Goal: Task Accomplishment & Management: Manage account settings

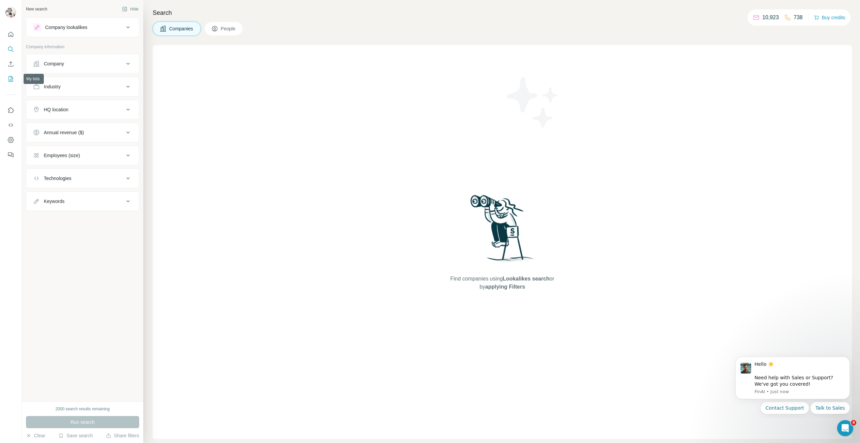
click at [12, 82] on icon "My lists" at bounding box center [10, 78] width 7 height 7
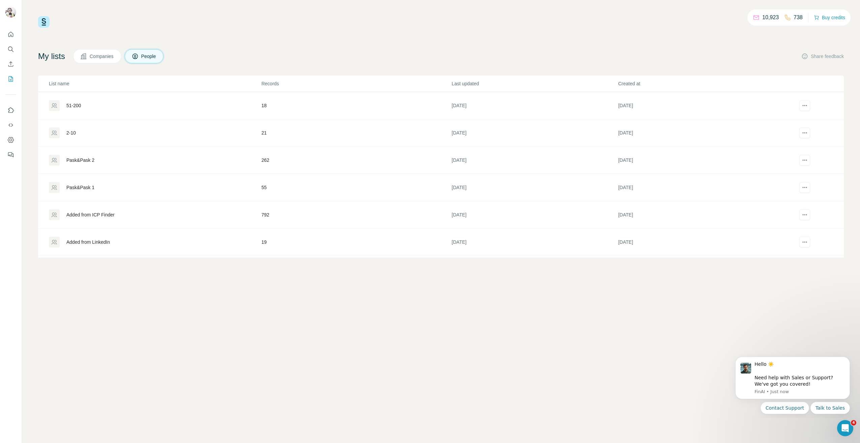
click at [256, 44] on div "10,923 738 Buy credits My lists Companies People Share feedback List name Recor…" at bounding box center [440, 136] width 805 height 241
click at [208, 3] on div "10,923 738 Buy credits My lists Companies People Share feedback List name Recor…" at bounding box center [441, 221] width 838 height 443
click at [343, 40] on div "10,923 738 Buy credits My lists Companies People Share feedback List name Recor…" at bounding box center [440, 136] width 805 height 241
click at [297, 62] on div "My lists Companies People Share feedback" at bounding box center [440, 56] width 805 height 14
click at [267, 294] on div "10,923 738 Buy credits My lists Companies People Share feedback List name Recor…" at bounding box center [441, 221] width 838 height 443
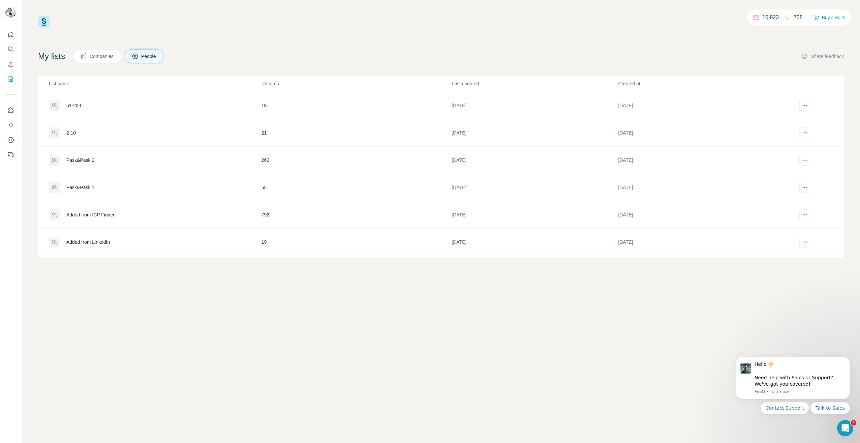
click at [295, 48] on div "10,923 738 Buy credits My lists Companies People Share feedback List name Recor…" at bounding box center [440, 136] width 805 height 241
click at [81, 210] on div "Added from ICP Finder" at bounding box center [155, 214] width 212 height 11
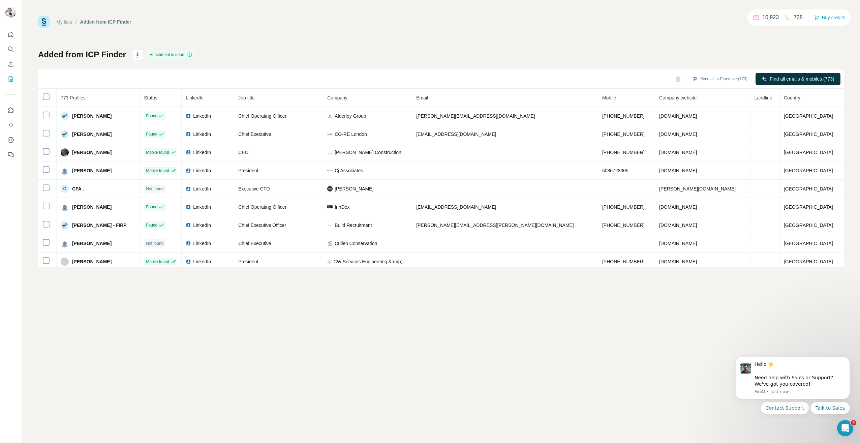
click at [499, 59] on div "Added from ICP Finder Enrichment is done Sync all to Pipedrive (773) Find all e…" at bounding box center [440, 157] width 805 height 217
click at [61, 21] on link "My lists" at bounding box center [64, 21] width 16 height 5
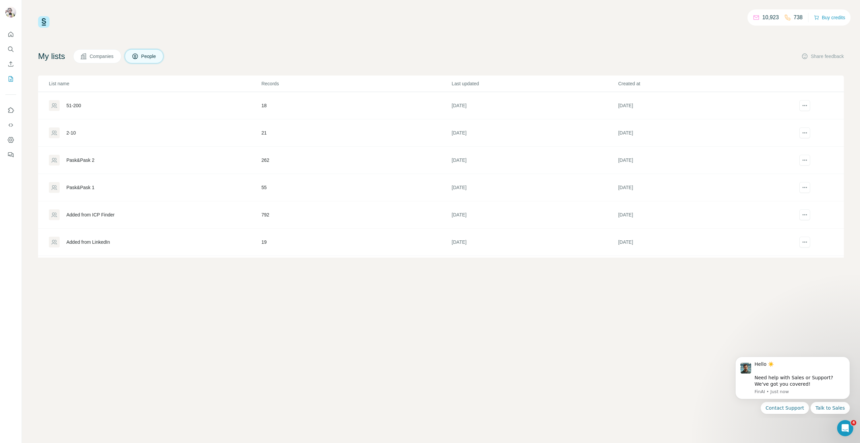
click at [278, 61] on div "My lists Companies People Share feedback" at bounding box center [440, 56] width 805 height 14
click at [101, 213] on div "Added from ICP Finder" at bounding box center [90, 214] width 48 height 7
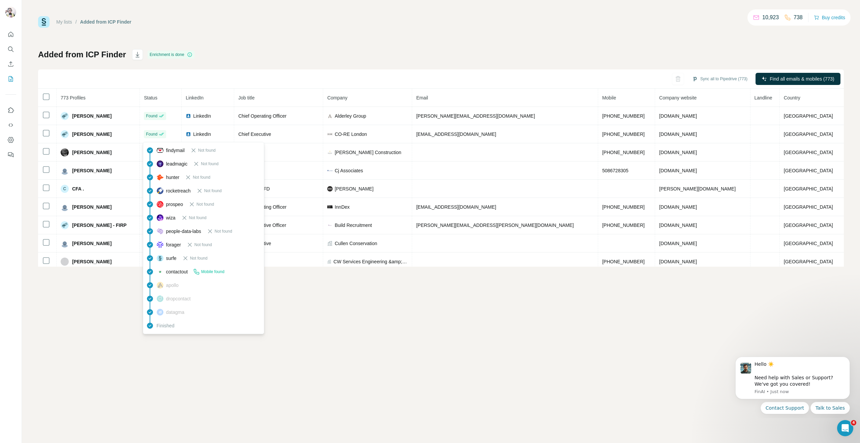
scroll to position [34, 0]
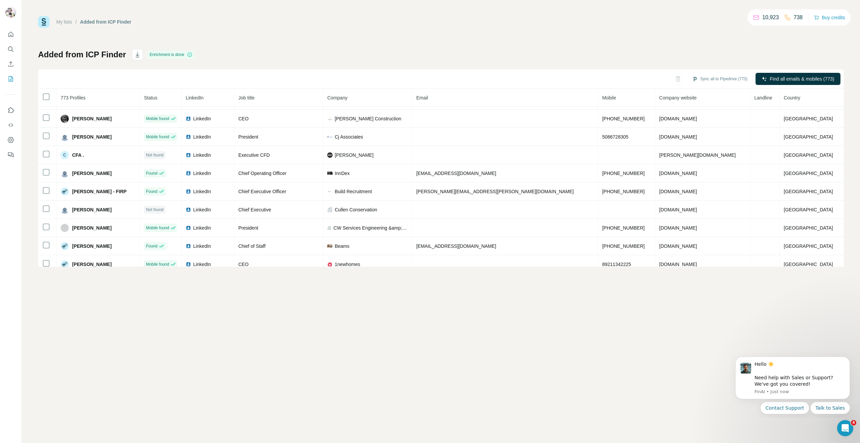
click at [331, 29] on div "My lists / Added from ICP Finder 10,923 738 Buy credits Added from ICP Finder E…" at bounding box center [440, 141] width 805 height 250
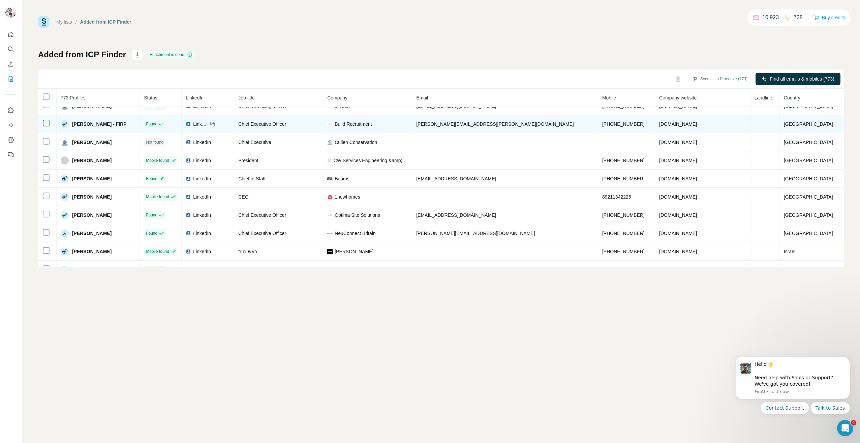
scroll to position [236, 0]
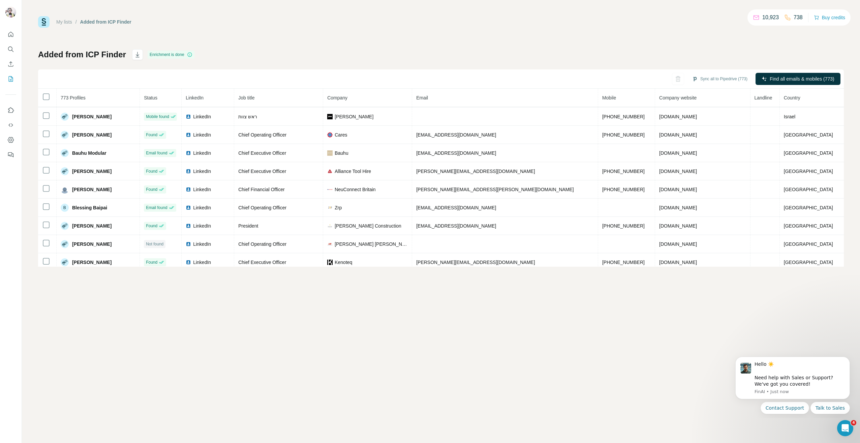
click at [386, 47] on div "My lists / Added from ICP Finder 10,923 738 Buy credits Added from ICP Finder E…" at bounding box center [440, 141] width 805 height 250
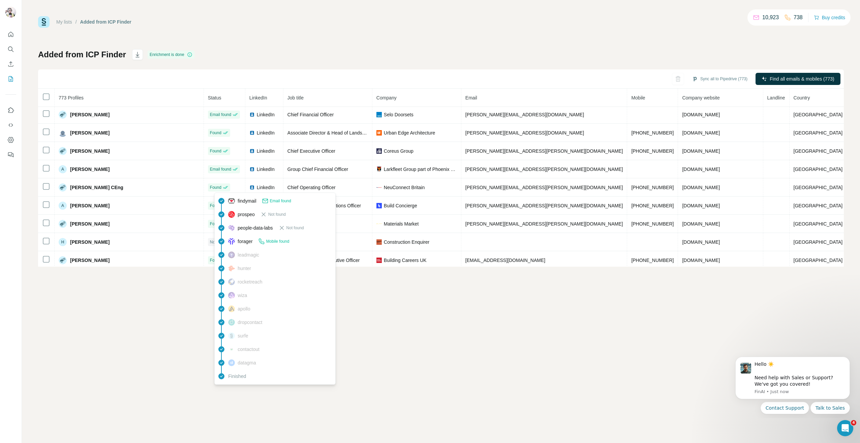
scroll to position [521, 0]
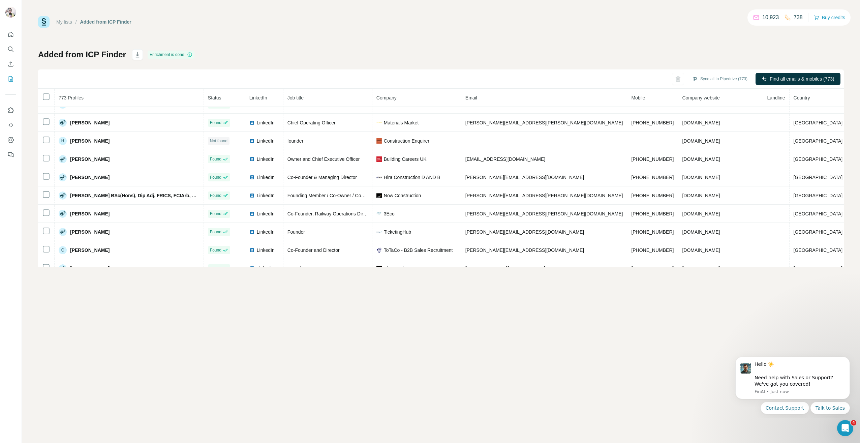
click at [333, 51] on div "Added from ICP Finder Enrichment is done Sync all to Pipedrive (773) Find all e…" at bounding box center [440, 157] width 805 height 217
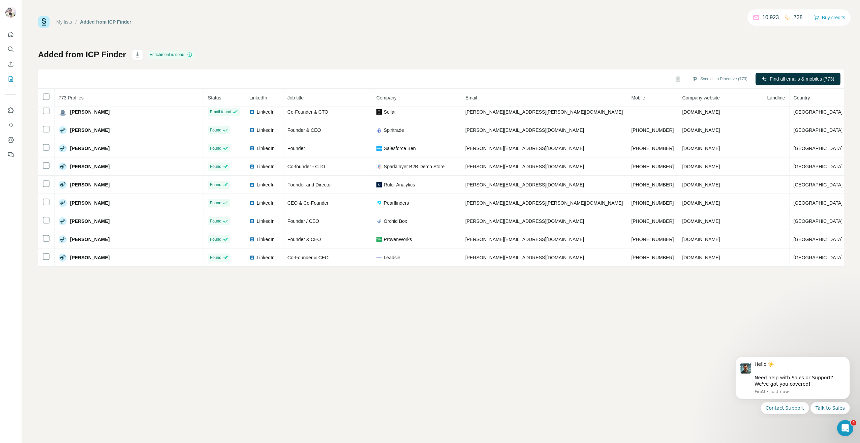
scroll to position [851, 0]
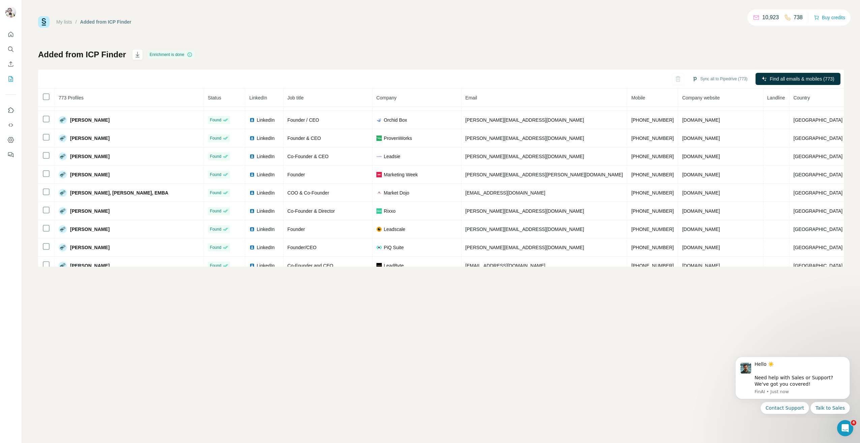
click at [261, 352] on div "My lists / Added from ICP Finder 10,923 738 Buy credits Added from ICP Finder E…" at bounding box center [441, 221] width 838 height 443
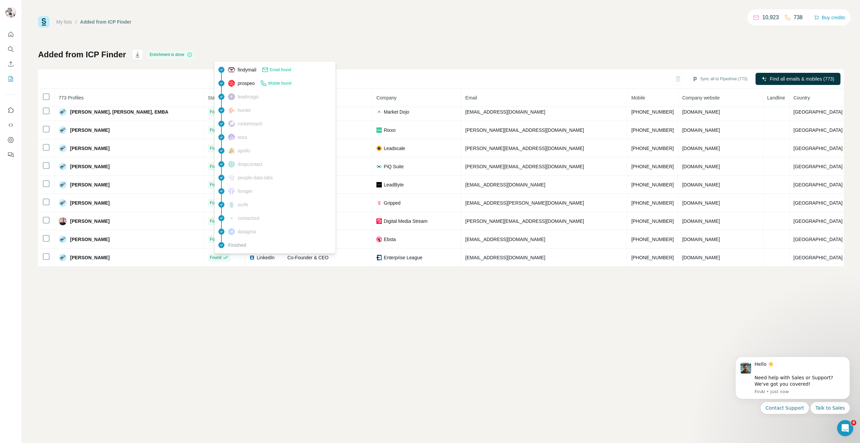
scroll to position [763, 0]
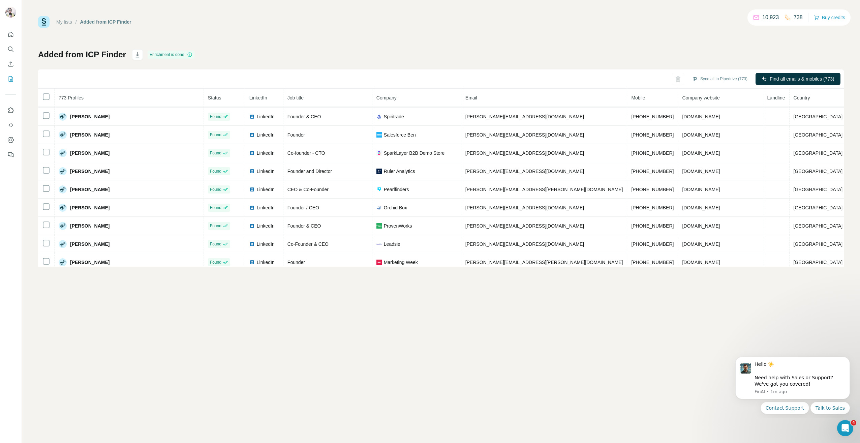
click at [303, 53] on div "Added from ICP Finder Enrichment is done Sync all to Pipedrive (773) Find all e…" at bounding box center [440, 157] width 805 height 217
drag, startPoint x: 761, startPoint y: 13, endPoint x: 779, endPoint y: 17, distance: 18.6
click at [779, 17] on div "10,923 738" at bounding box center [777, 17] width 50 height 9
drag, startPoint x: 779, startPoint y: 17, endPoint x: 730, endPoint y: 20, distance: 49.3
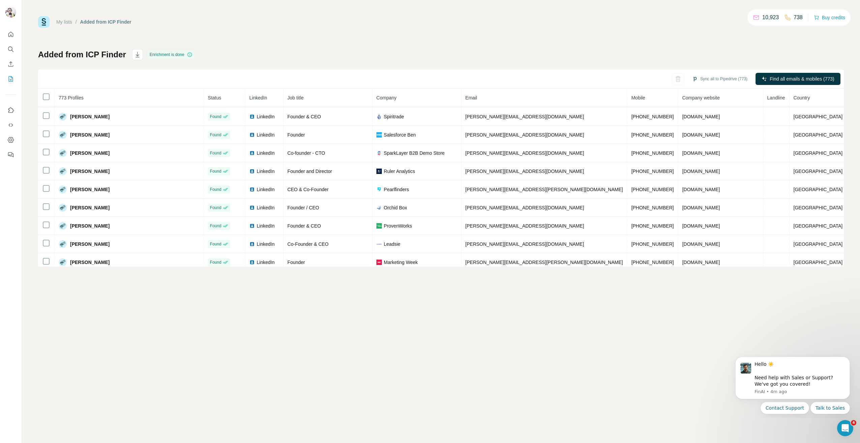
click at [730, 20] on div "My lists / Added from ICP Finder 10,923 738 Buy credits" at bounding box center [440, 21] width 805 height 11
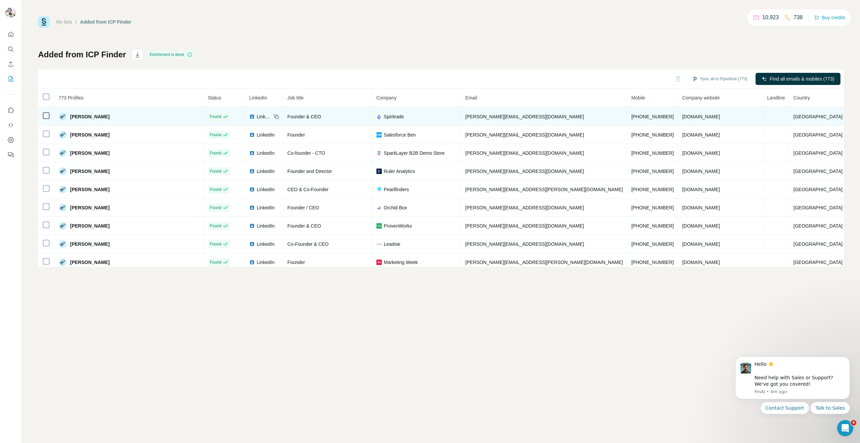
click at [352, 107] on td "Founder & CEO" at bounding box center [327, 116] width 89 height 18
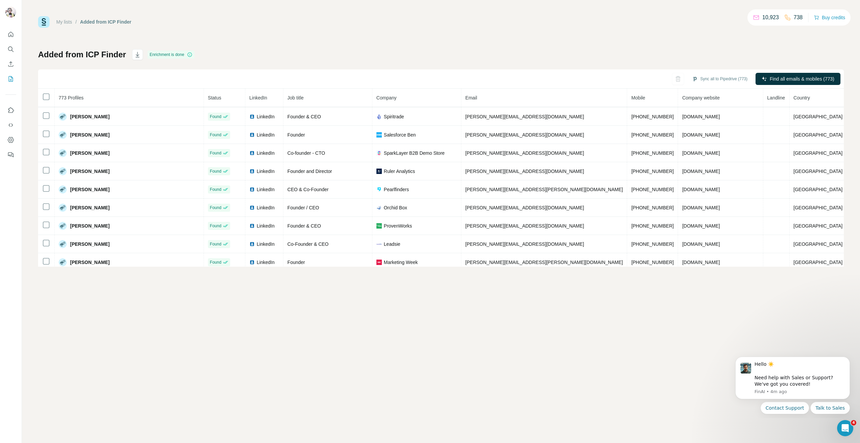
click at [293, 57] on div "Added from ICP Finder Enrichment is done Sync all to Pipedrive (773) Find all e…" at bounding box center [440, 157] width 805 height 217
click at [850, 356] on button "Dismiss notification" at bounding box center [847, 358] width 9 height 9
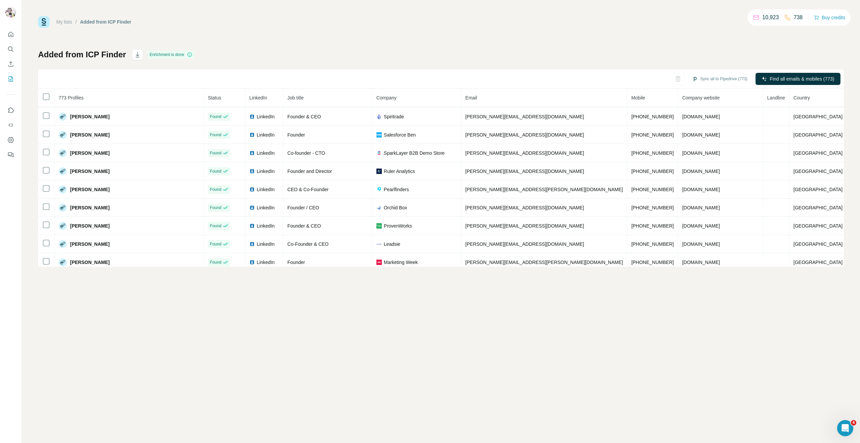
click at [364, 313] on div "My lists / Added from ICP Finder 10,923 738 Buy credits Added from ICP Finder E…" at bounding box center [441, 221] width 838 height 443
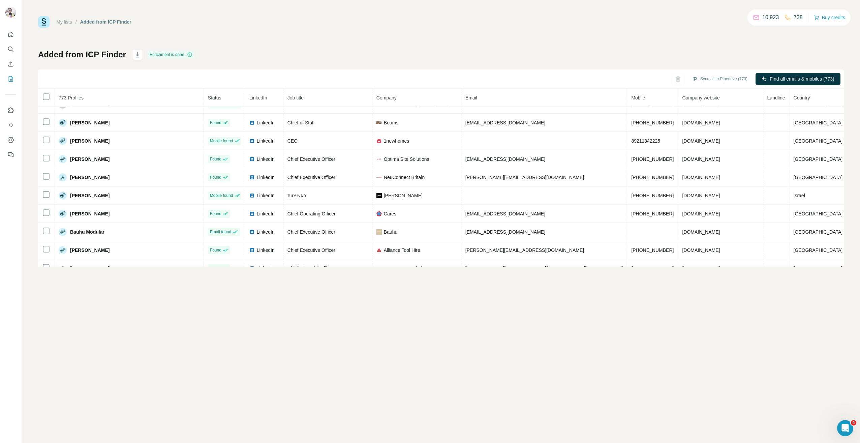
scroll to position [0, 0]
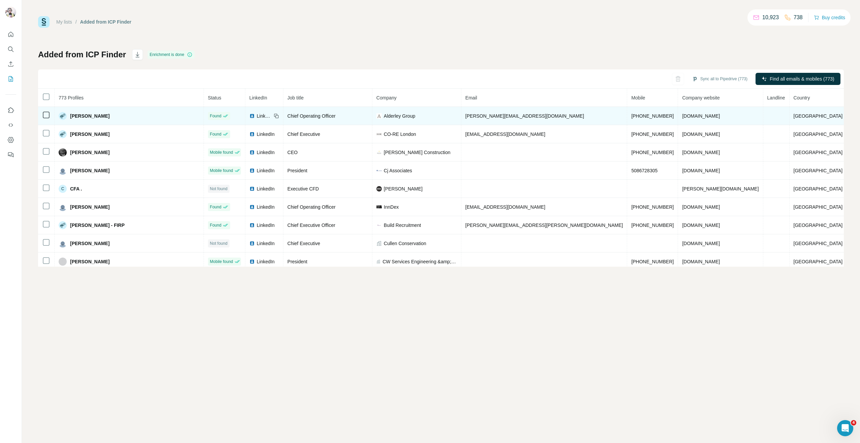
click at [73, 121] on td "[PERSON_NAME]" at bounding box center [129, 116] width 149 height 18
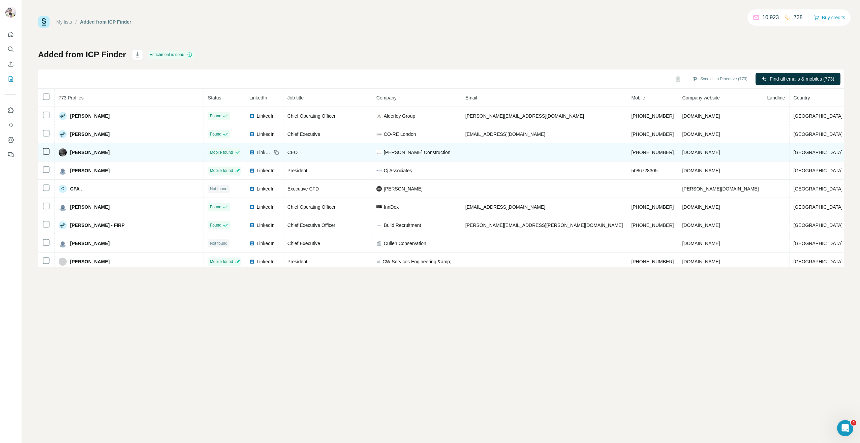
click at [79, 152] on span "[PERSON_NAME]" at bounding box center [89, 152] width 39 height 7
click at [66, 151] on img at bounding box center [63, 152] width 8 height 8
click at [268, 152] on span "LinkedIn" at bounding box center [264, 152] width 15 height 7
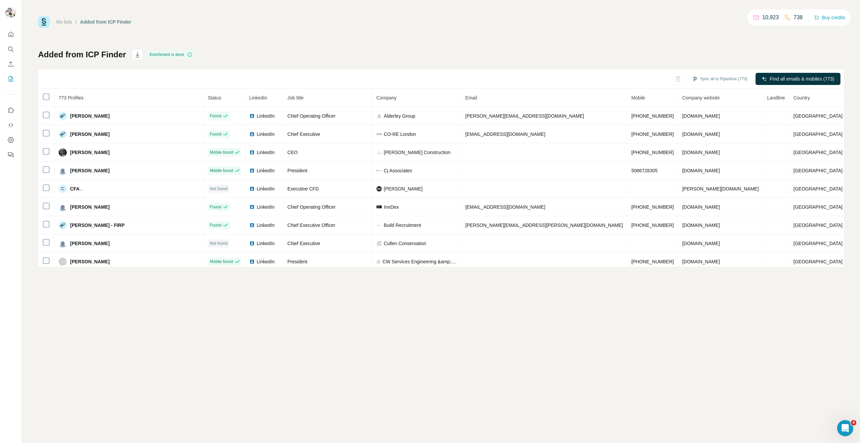
click at [682, 34] on div "My lists / Added from ICP Finder 10,923 738 Buy credits Added from ICP Finder E…" at bounding box center [440, 141] width 805 height 250
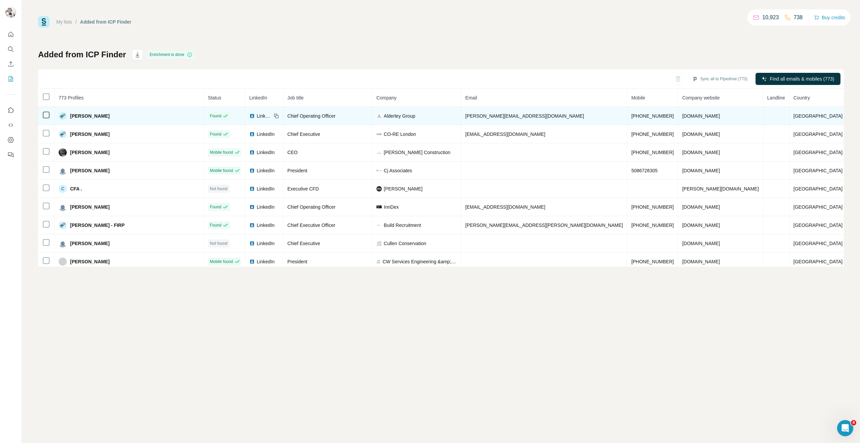
click at [415, 118] on span "Alderley Group" at bounding box center [399, 115] width 31 height 7
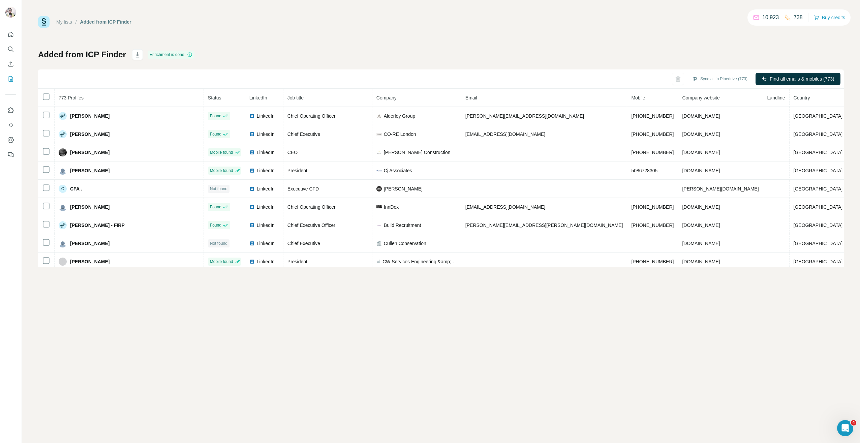
click at [377, 51] on div "Added from ICP Finder Enrichment is done Sync all to Pipedrive (773) Find all e…" at bounding box center [440, 157] width 805 height 217
click at [437, 46] on div "My lists / Added from ICP Finder 10,923 738 Buy credits Added from ICP Finder E…" at bounding box center [440, 141] width 805 height 250
click at [374, 44] on div "My lists / Added from ICP Finder 10,923 738 Buy credits Added from ICP Finder E…" at bounding box center [440, 141] width 805 height 250
click at [717, 43] on div "My lists / Added from ICP Finder 10,923 738 Buy credits Added from ICP Finder E…" at bounding box center [440, 141] width 805 height 250
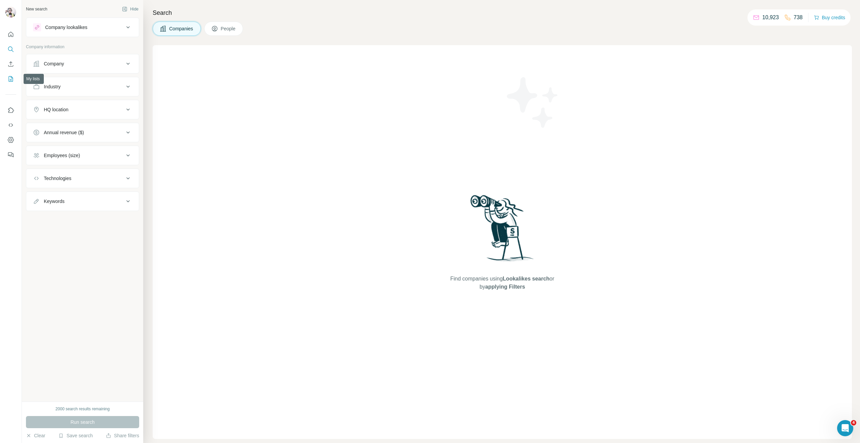
click at [9, 76] on icon "My lists" at bounding box center [11, 78] width 4 height 5
